Goal: Transaction & Acquisition: Purchase product/service

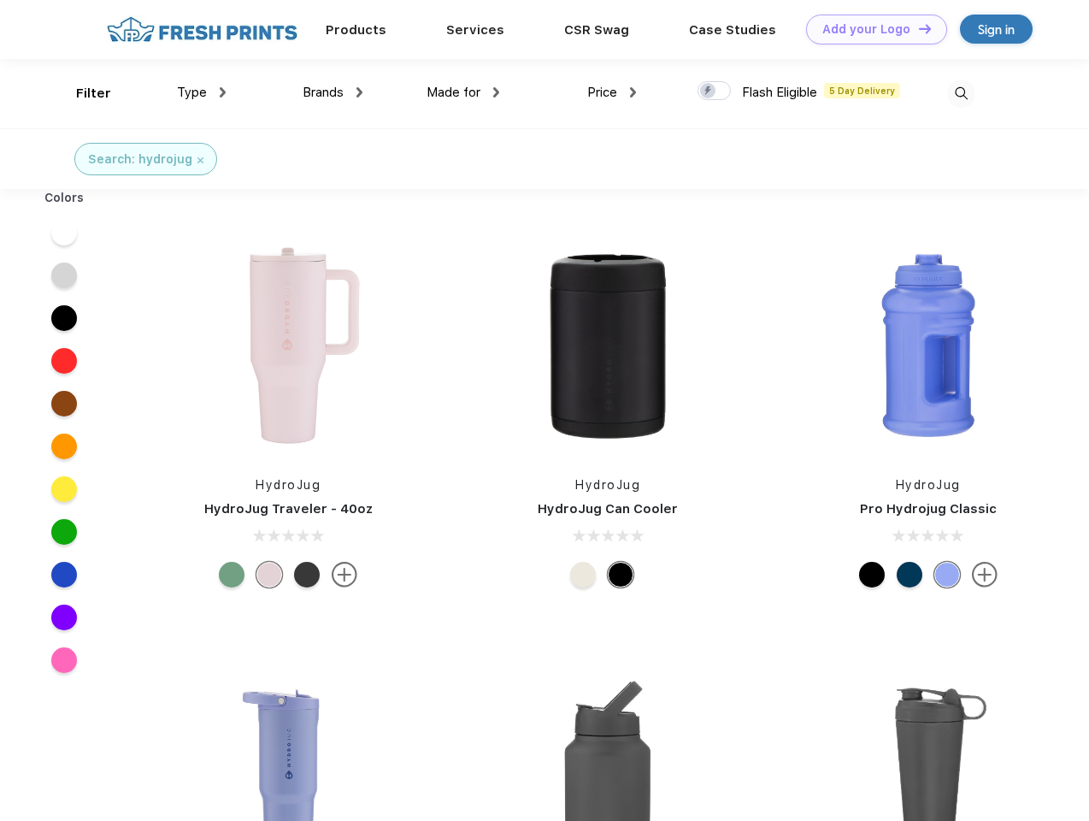
click at [870, 29] on link "Add your Logo Design Tool" at bounding box center [876, 30] width 141 height 30
click at [0, 0] on div "Design Tool" at bounding box center [0, 0] width 0 height 0
click at [917, 28] on link "Add your Logo Design Tool" at bounding box center [876, 30] width 141 height 30
click at [82, 93] on div "Filter" at bounding box center [93, 94] width 35 height 20
click at [202, 92] on span "Type" at bounding box center [192, 92] width 30 height 15
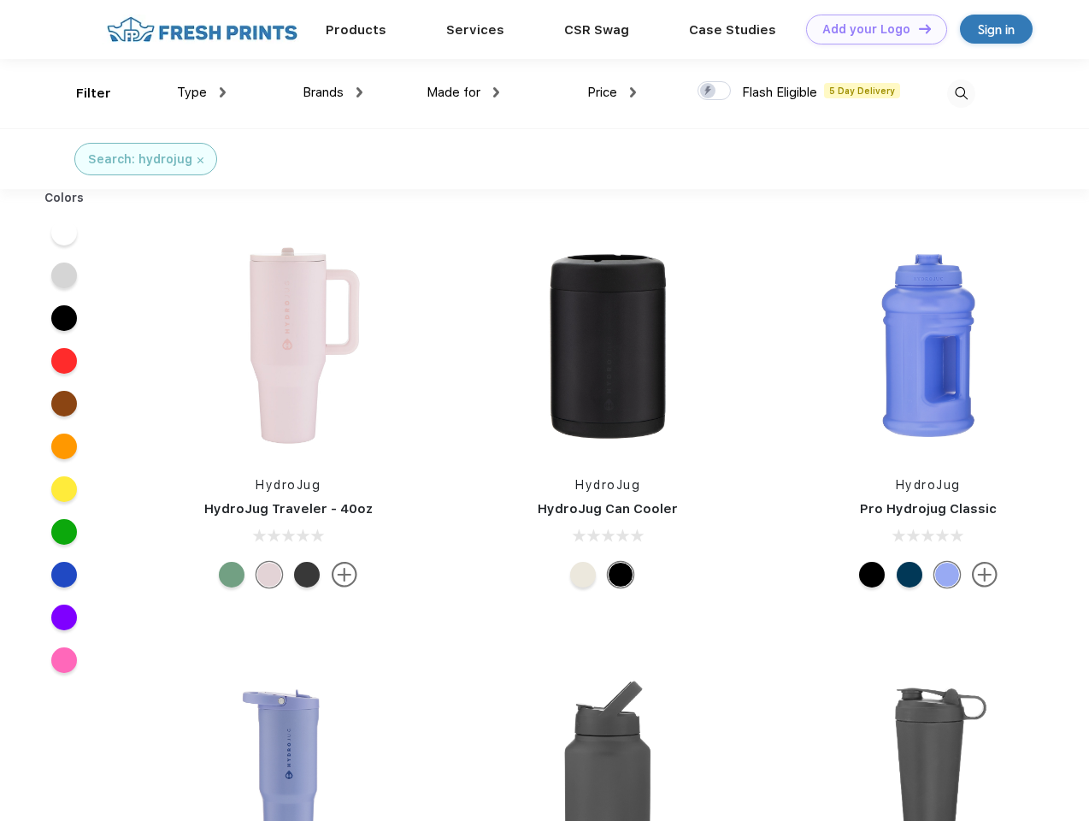
click at [333, 92] on span "Brands" at bounding box center [323, 92] width 41 height 15
click at [463, 92] on span "Made for" at bounding box center [454, 92] width 54 height 15
click at [612, 92] on span "Price" at bounding box center [602, 92] width 30 height 15
click at [715, 91] on div at bounding box center [714, 90] width 33 height 19
click at [709, 91] on input "checkbox" at bounding box center [703, 85] width 11 height 11
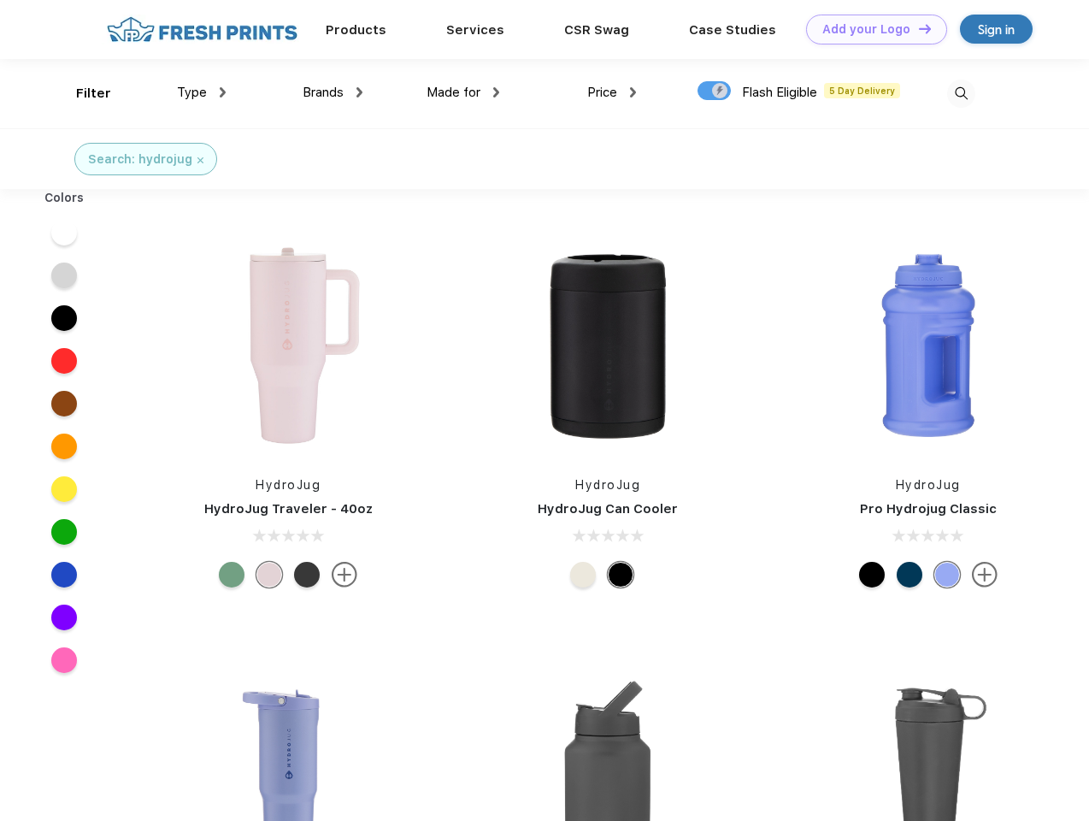
click at [961, 93] on img at bounding box center [961, 94] width 28 height 28
